Goal: Task Accomplishment & Management: Use online tool/utility

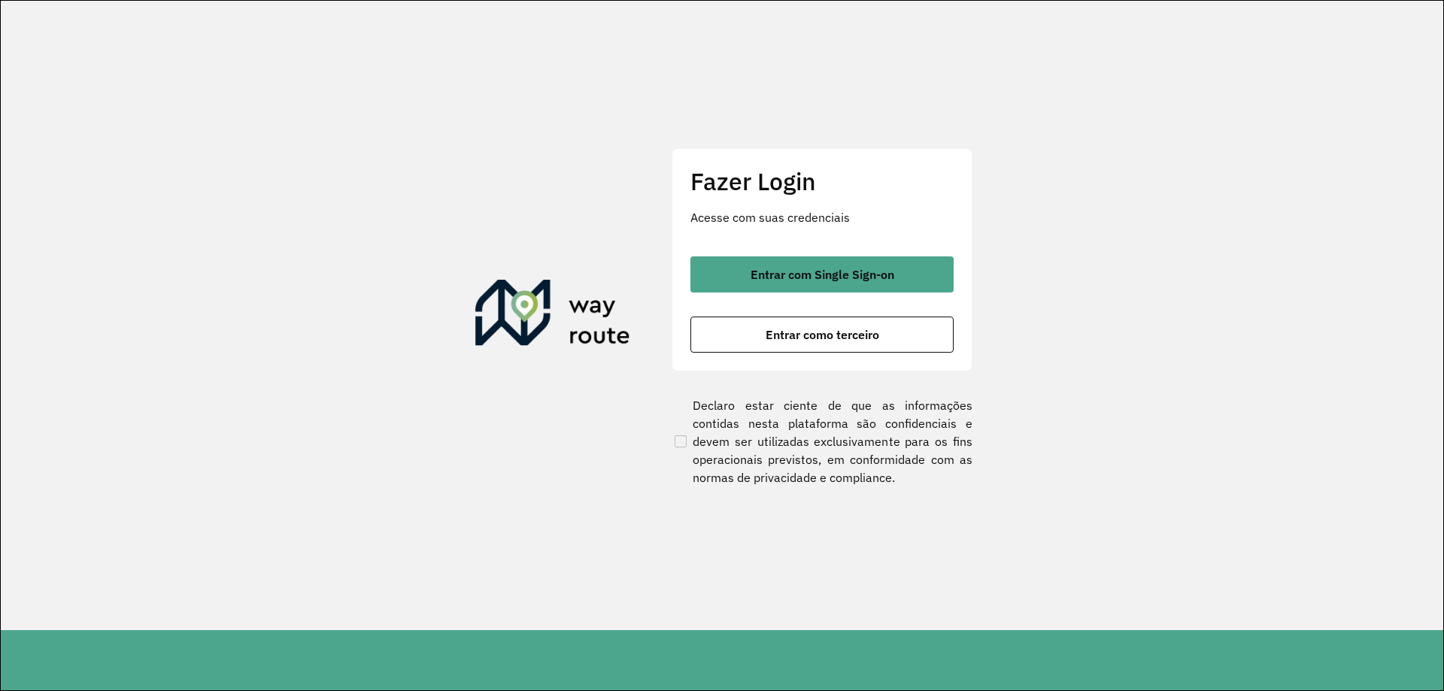
click at [873, 273] on span "Entrar com Single Sign-on" at bounding box center [823, 275] width 144 height 12
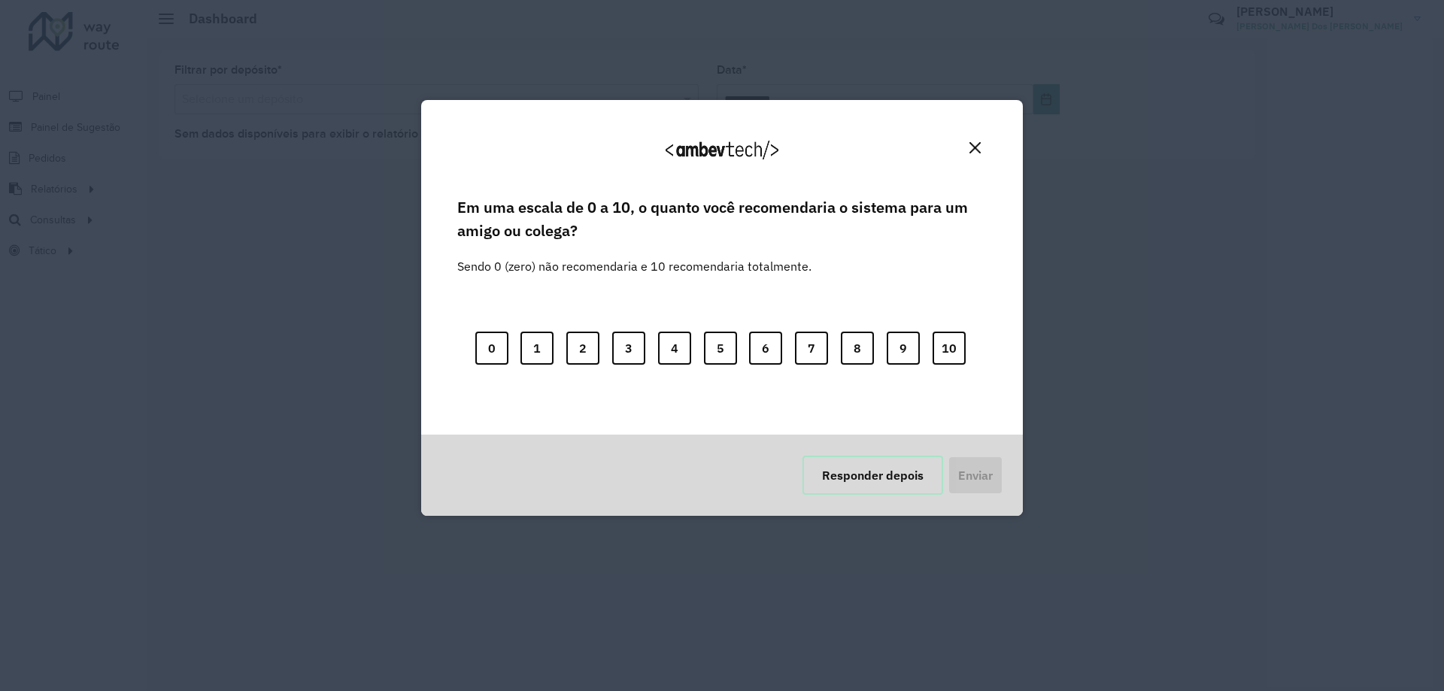
click at [817, 467] on button "Responder depois" at bounding box center [873, 475] width 141 height 39
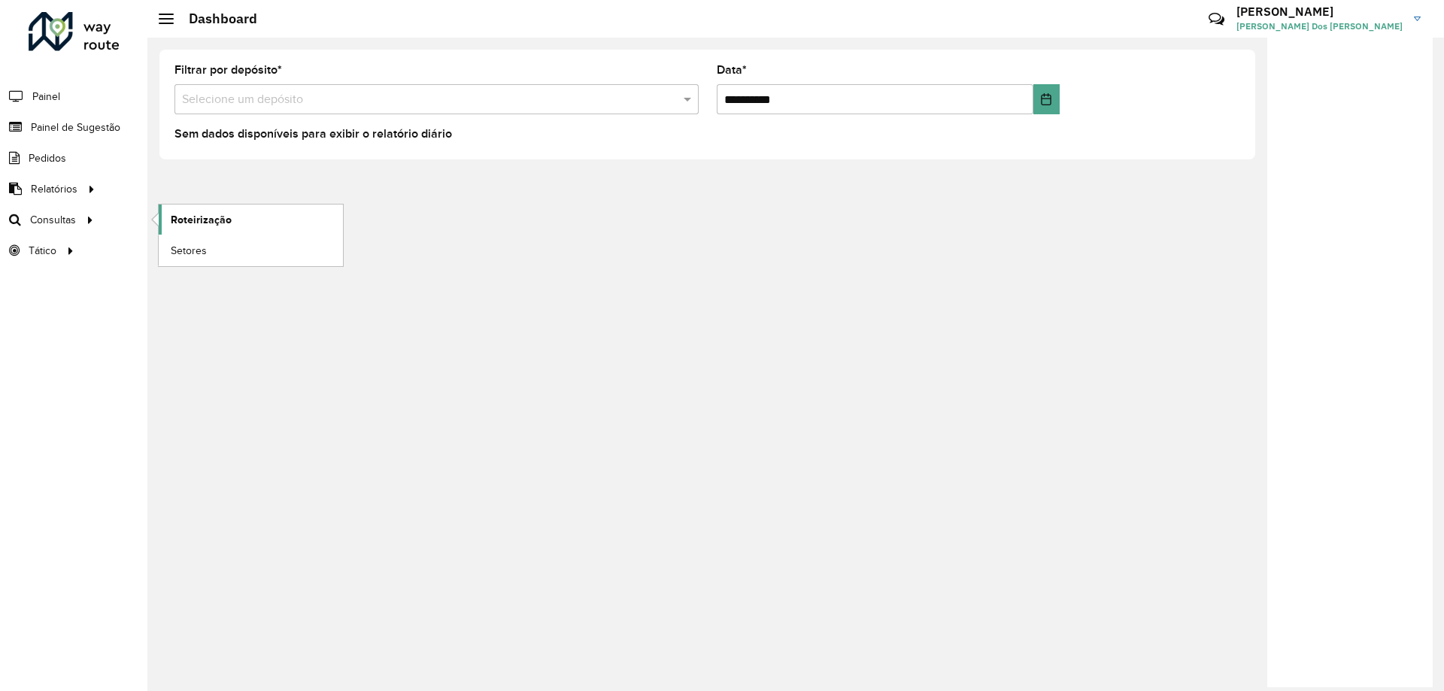
click at [181, 221] on span "Roteirização" at bounding box center [201, 220] width 61 height 16
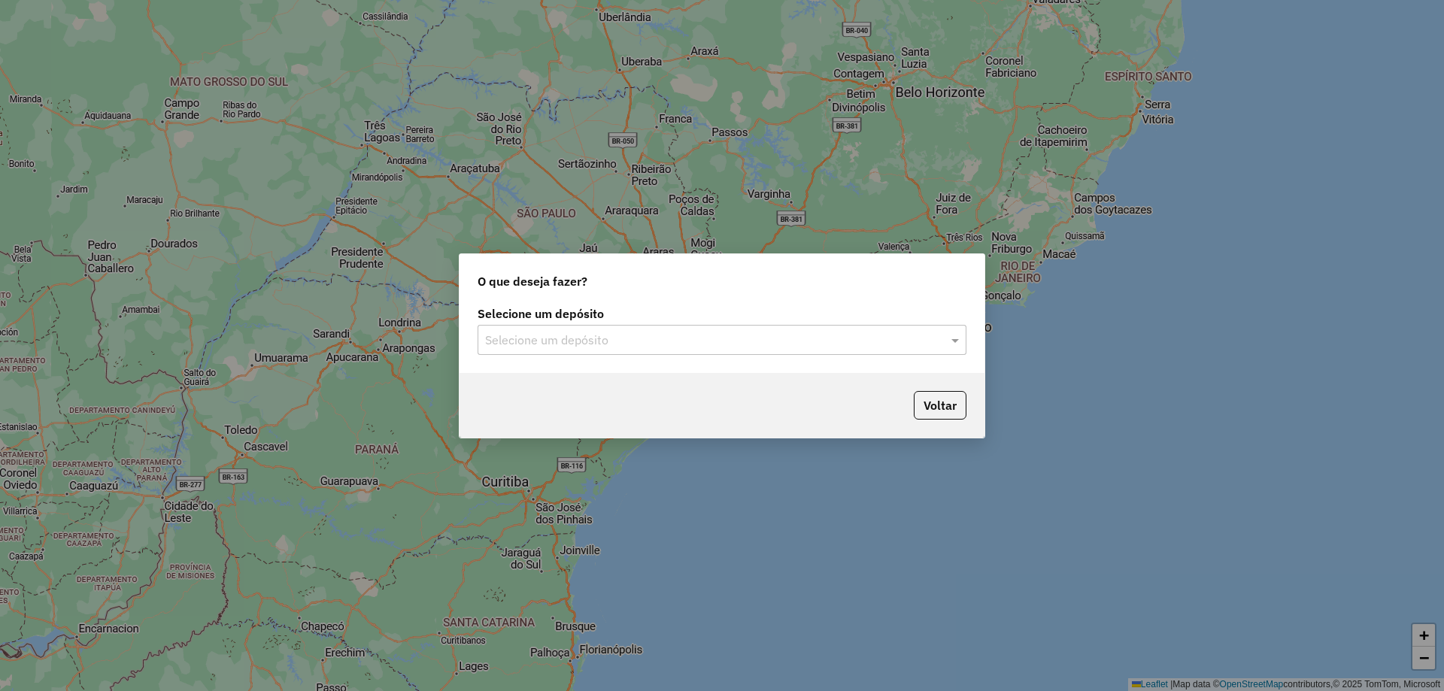
click at [721, 329] on div "Selecione um depósito" at bounding box center [722, 340] width 489 height 30
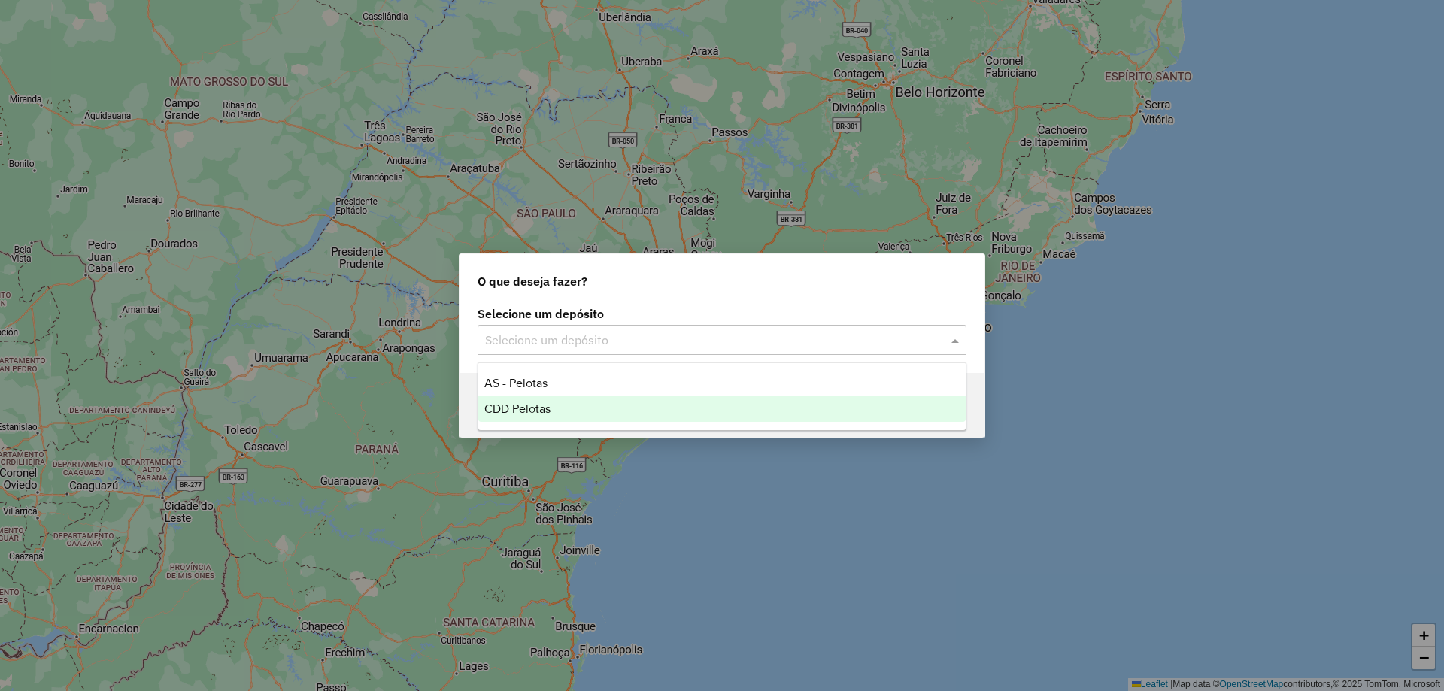
click at [691, 402] on div "CDD Pelotas" at bounding box center [721, 409] width 487 height 26
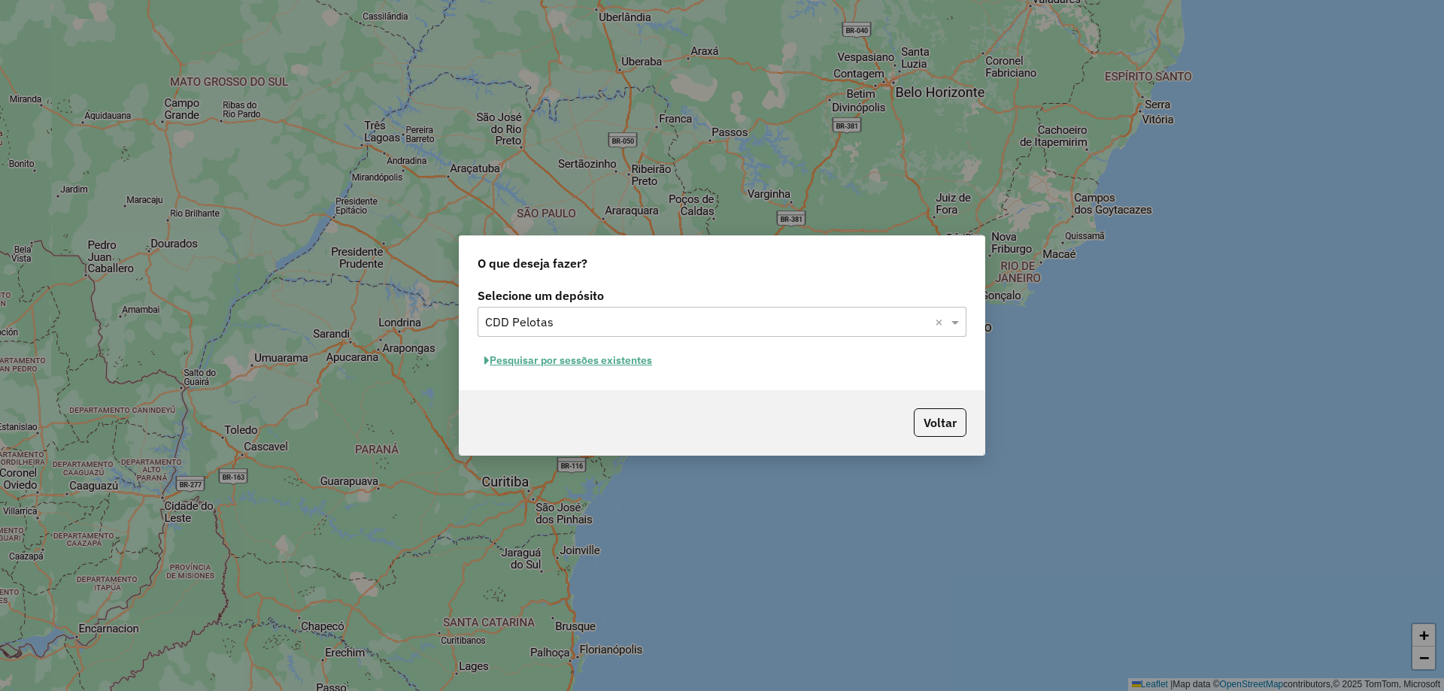
click at [636, 363] on button "Pesquisar por sessões existentes" at bounding box center [568, 360] width 181 height 23
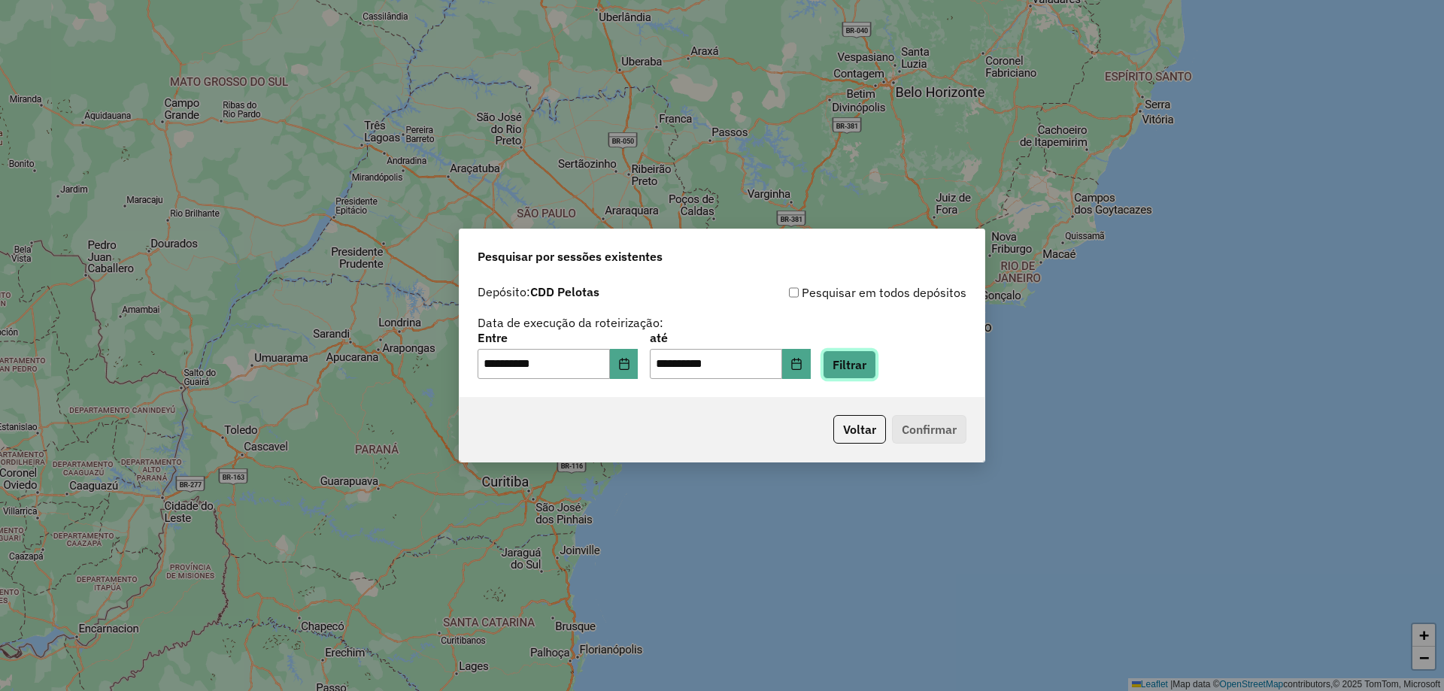
click at [874, 363] on button "Filtrar" at bounding box center [849, 365] width 53 height 29
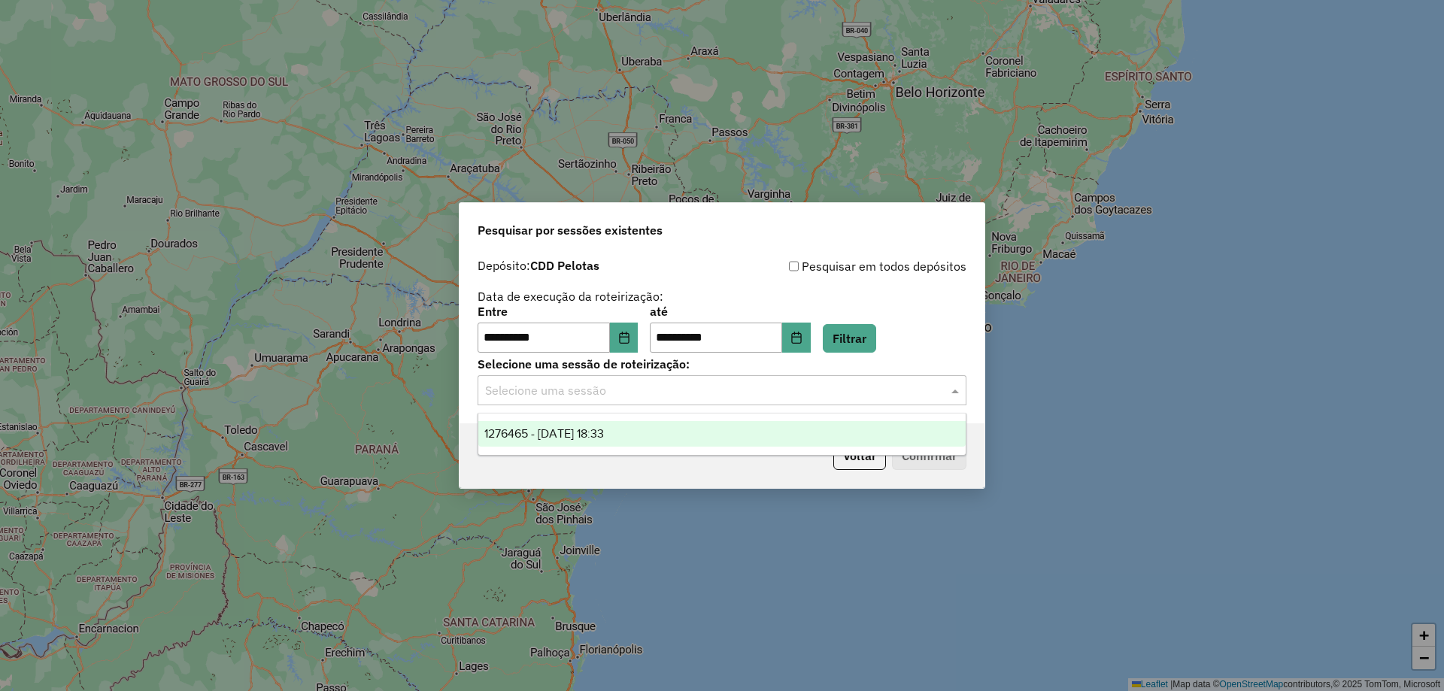
click at [821, 389] on input "text" at bounding box center [707, 391] width 444 height 18
click at [805, 442] on div "1276465 - [DATE] 18:33" at bounding box center [721, 434] width 487 height 26
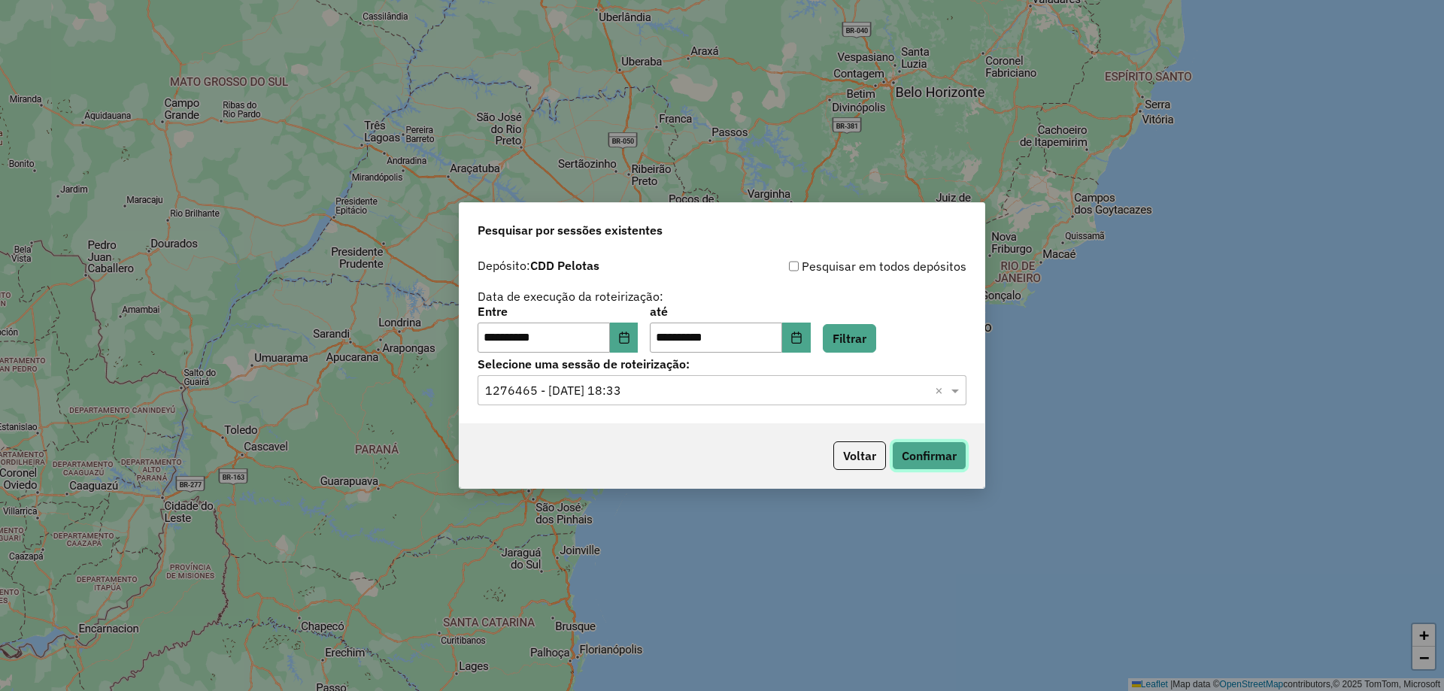
click at [908, 450] on button "Confirmar" at bounding box center [929, 456] width 74 height 29
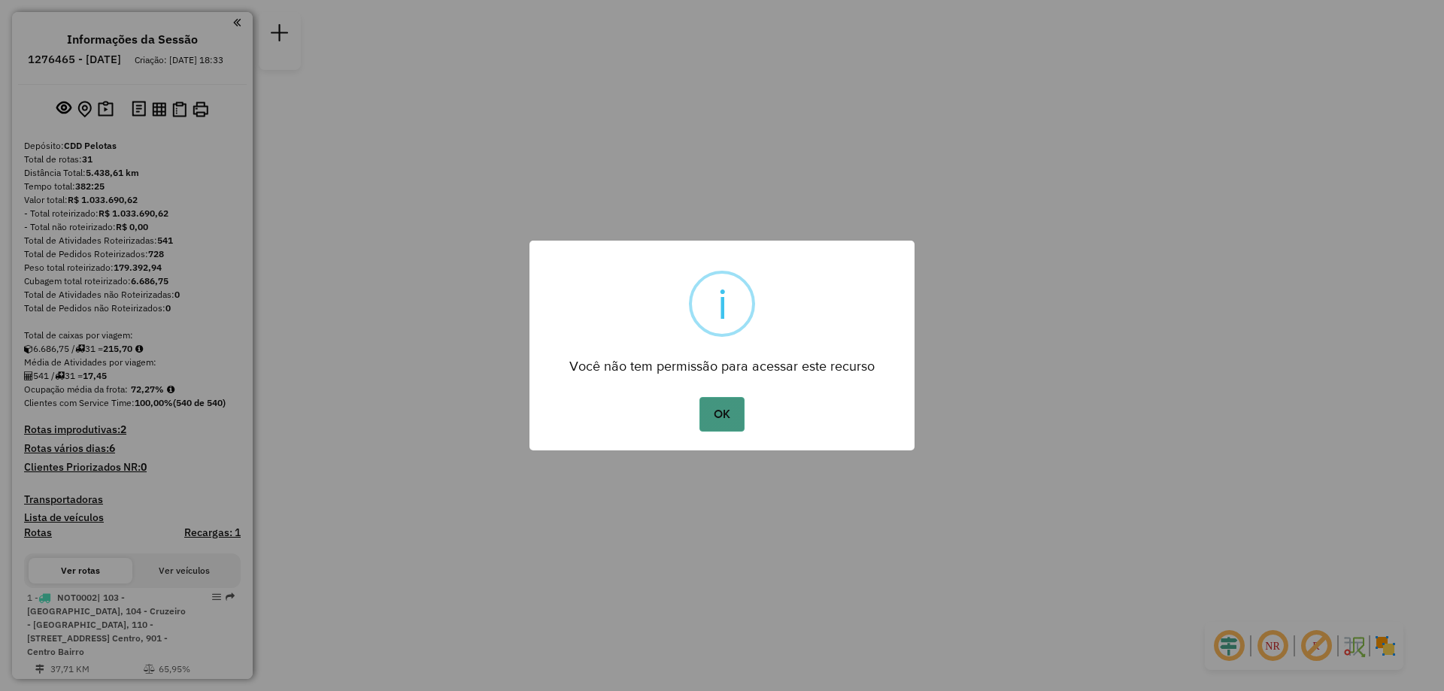
click at [723, 425] on button "OK" at bounding box center [722, 414] width 44 height 35
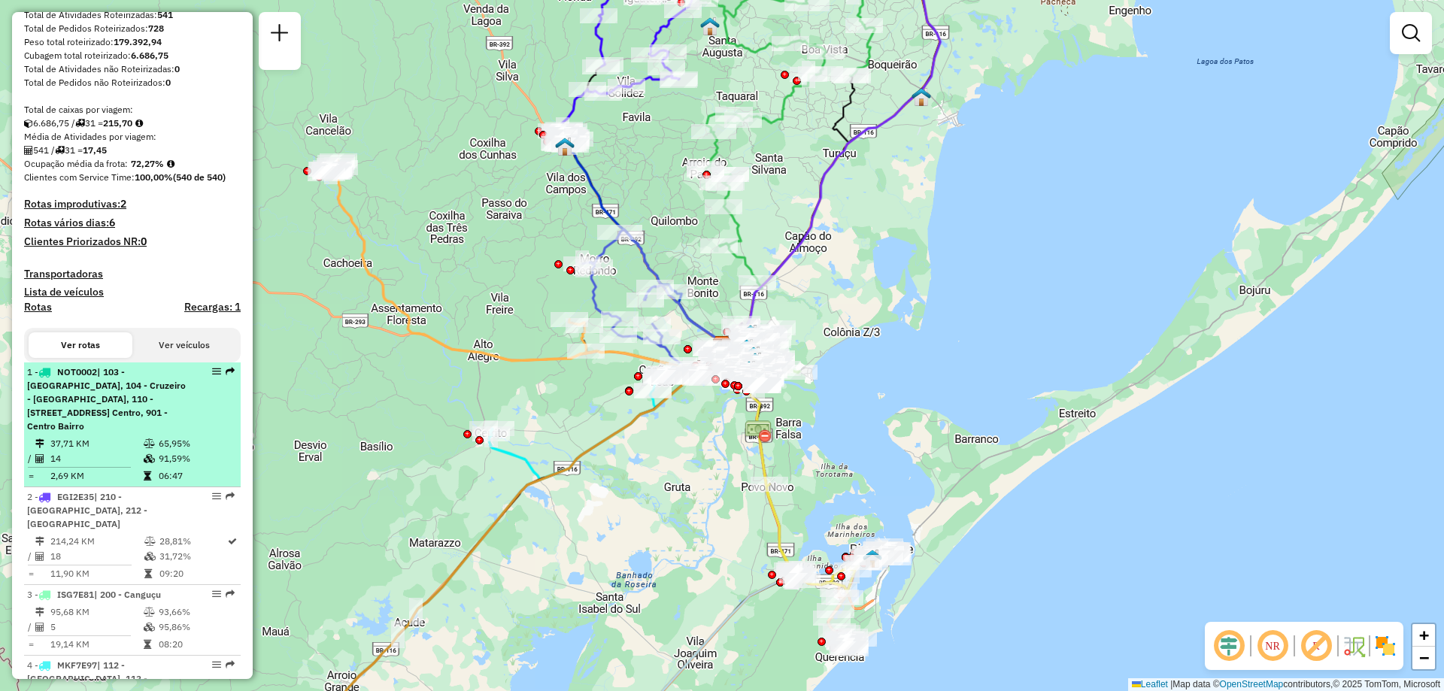
scroll to position [376, 0]
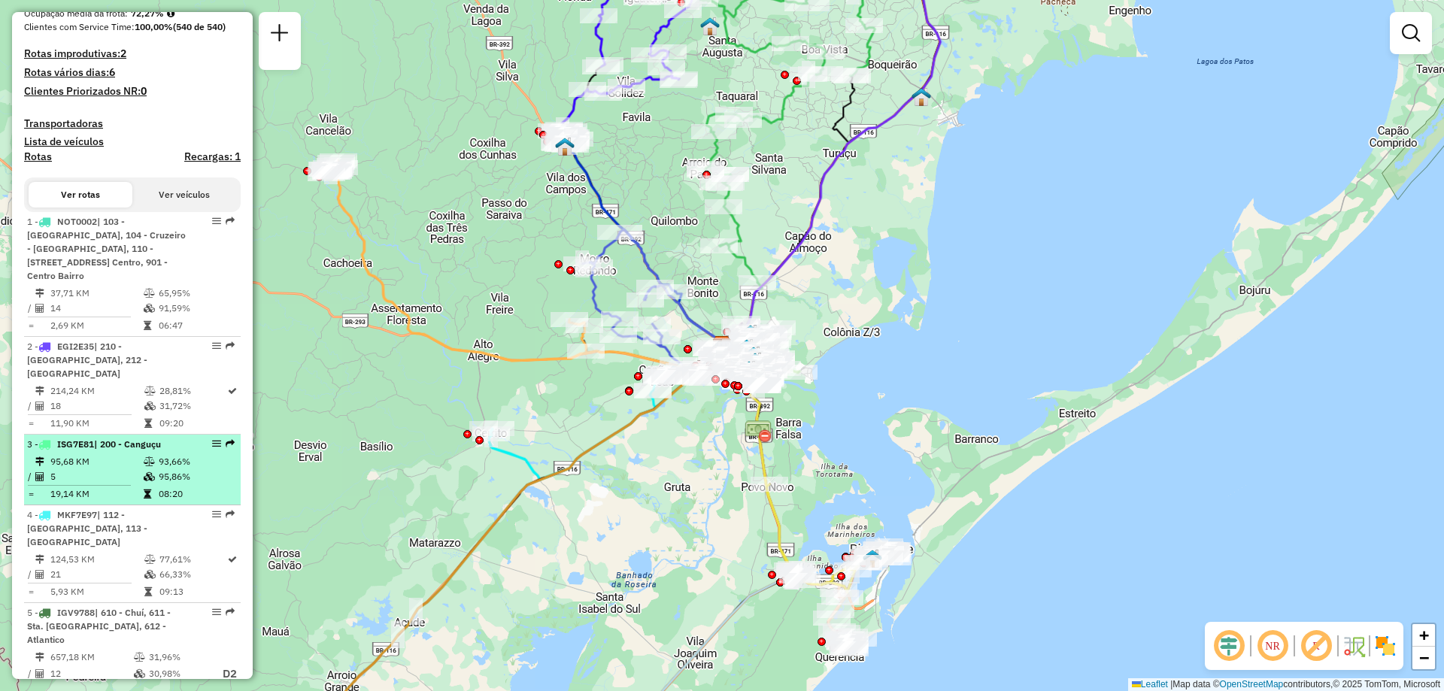
click at [77, 481] on td "5" at bounding box center [96, 476] width 93 height 15
select select "**********"
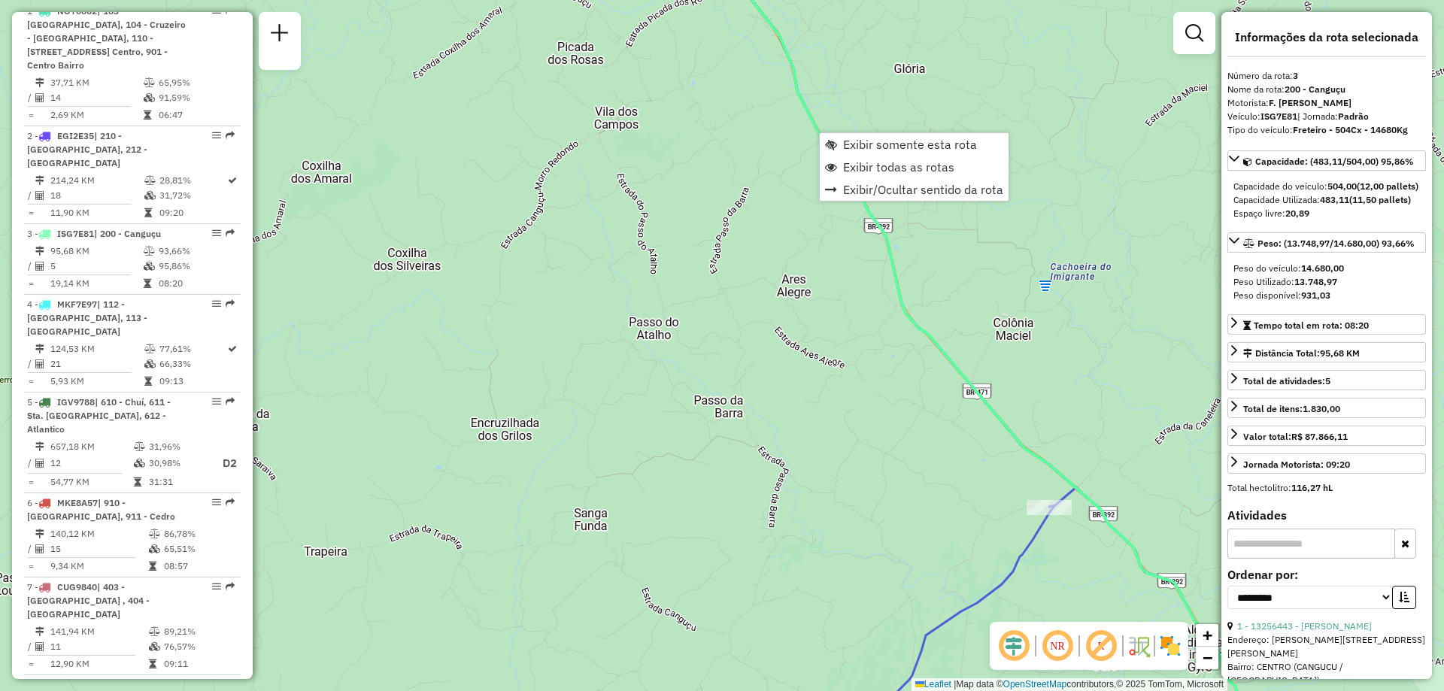
scroll to position [799, 0]
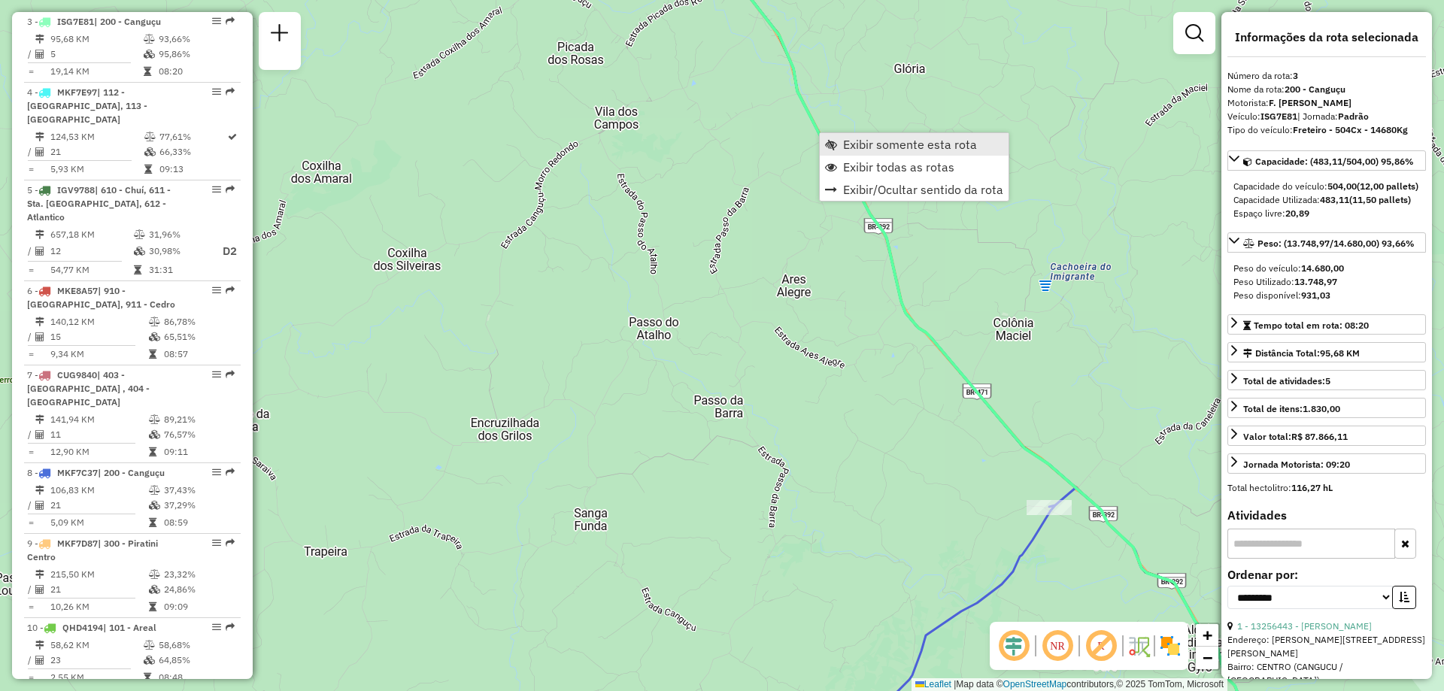
click at [844, 141] on span "Exibir somente esta rota" at bounding box center [910, 144] width 134 height 12
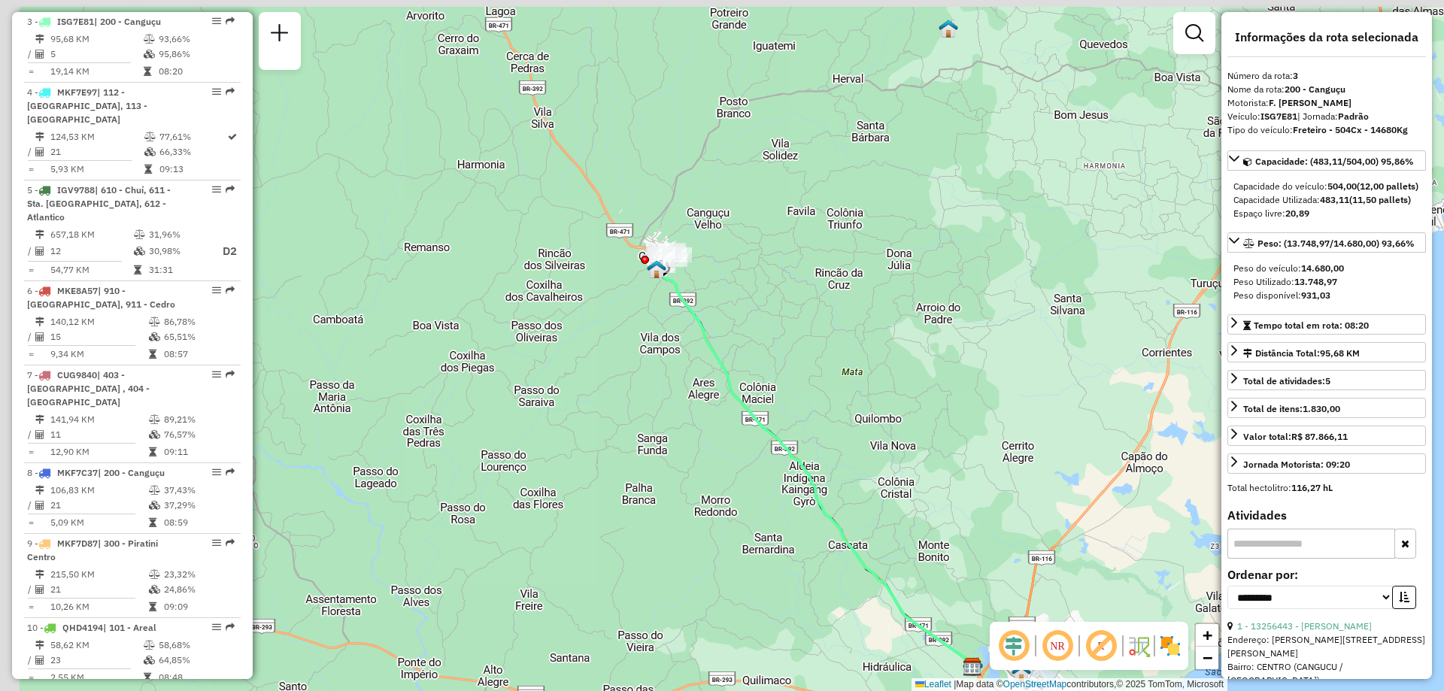
drag, startPoint x: 655, startPoint y: 283, endPoint x: 713, endPoint y: 364, distance: 99.8
click at [714, 365] on icon at bounding box center [813, 459] width 318 height 416
